Goal: Obtain resource: Obtain resource

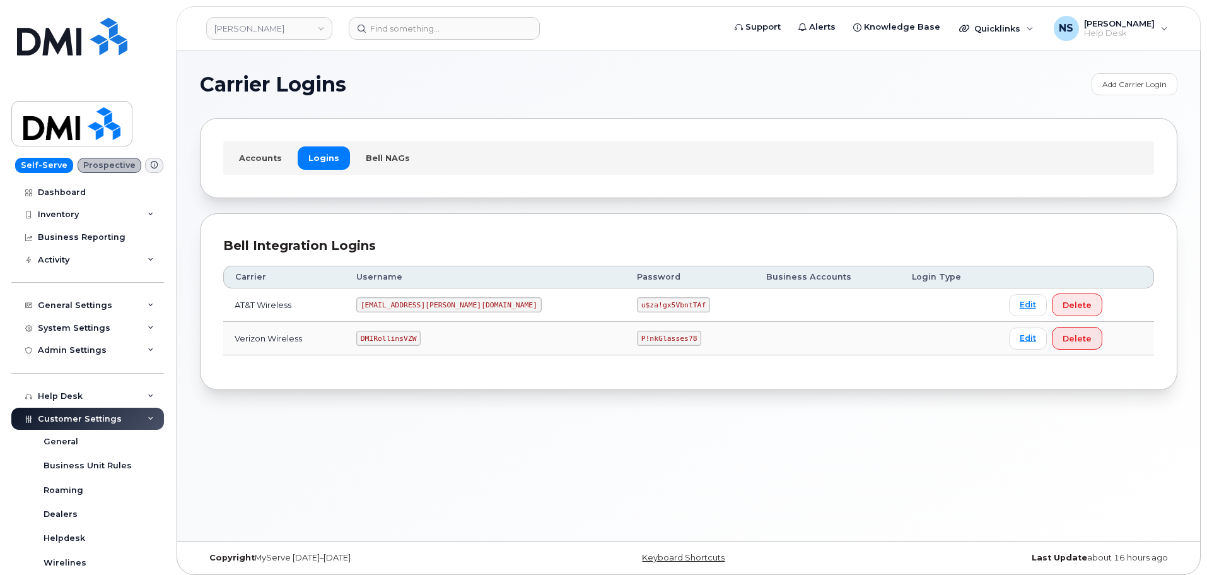
click at [421, 336] on code "DMIRollinsVZW" at bounding box center [388, 338] width 64 height 15
copy code "DMIRollinsVZW"
click at [637, 339] on code "P!nkGlasses78" at bounding box center [669, 338] width 64 height 15
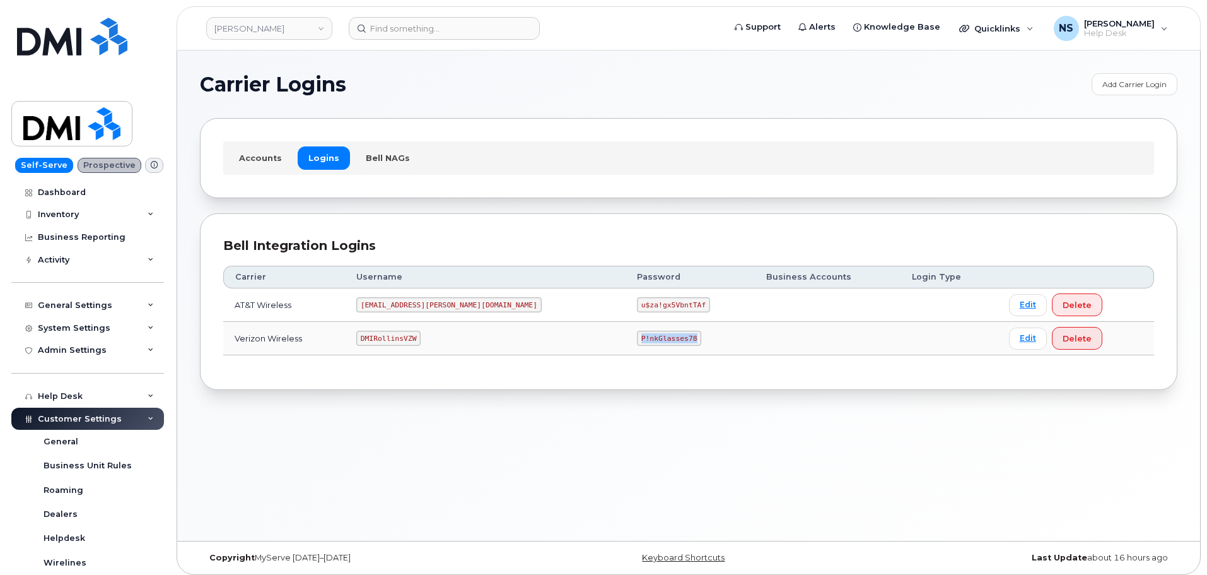
click at [637, 339] on code "P!nkGlasses78" at bounding box center [669, 338] width 64 height 15
copy code "P!nkGlasses78"
